Goal: Information Seeking & Learning: Understand process/instructions

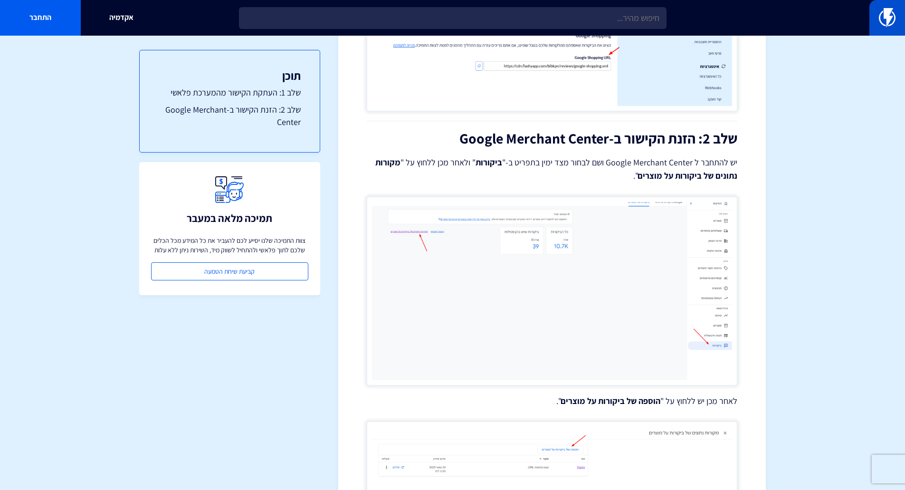
click at [880, 15] on img at bounding box center [887, 17] width 17 height 19
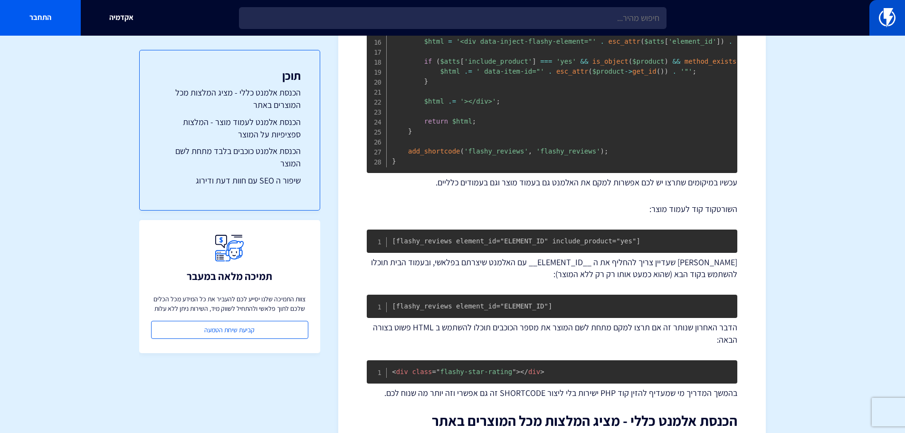
click at [886, 14] on img at bounding box center [887, 17] width 17 height 19
